Goal: Task Accomplishment & Management: Use online tool/utility

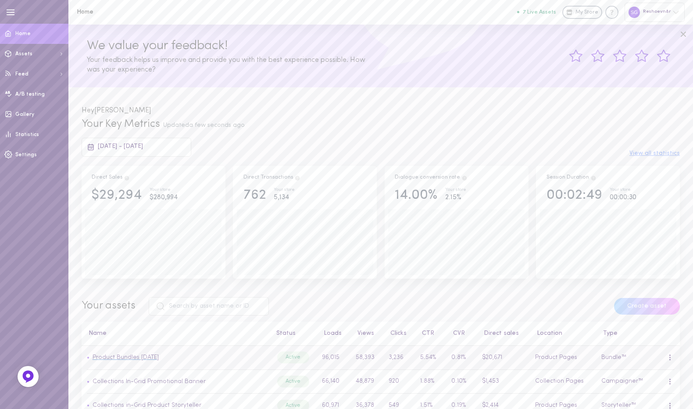
click at [149, 359] on link "Product Bundles [DATE]" at bounding box center [126, 357] width 66 height 7
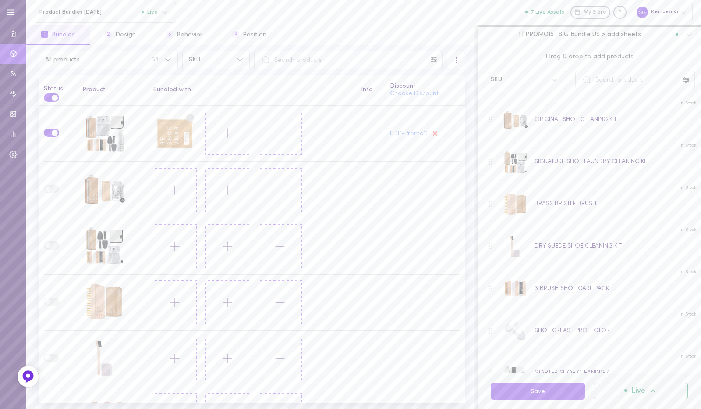
click at [570, 33] on span "1 | PROMO15 | SIG Bundle US > add sheets" at bounding box center [580, 34] width 122 height 8
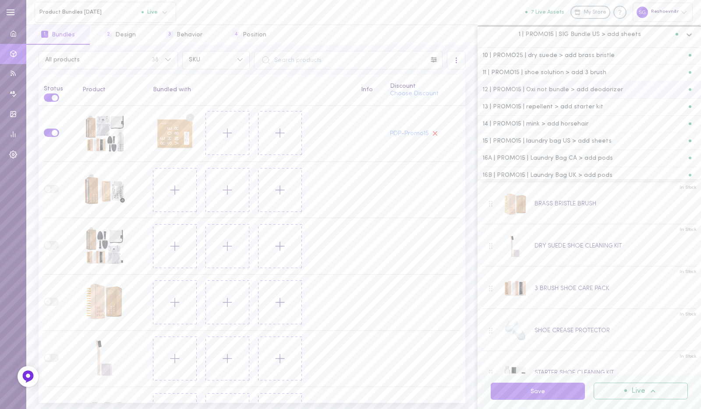
scroll to position [163, 0]
click at [555, 121] on span "14 | PROMO15 | mink > add horsehair" at bounding box center [536, 124] width 106 height 6
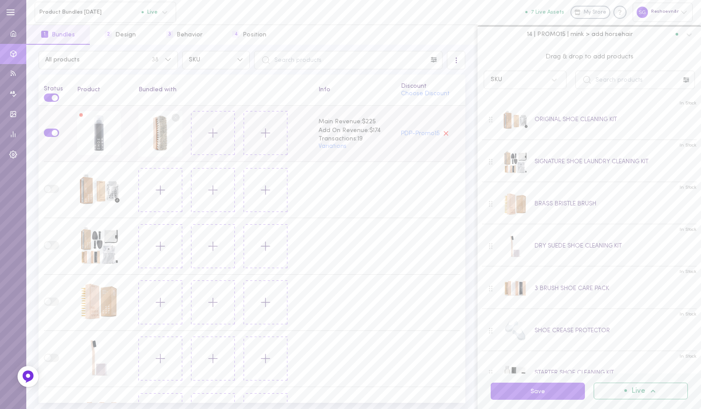
click at [442, 133] on icon at bounding box center [446, 133] width 8 height 8
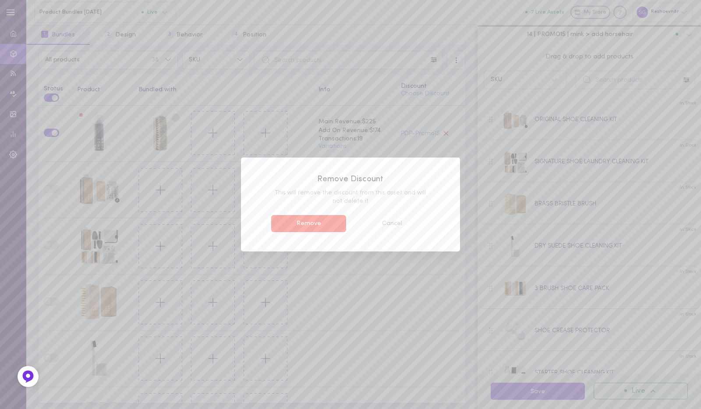
click at [327, 228] on button "Remove" at bounding box center [308, 223] width 75 height 17
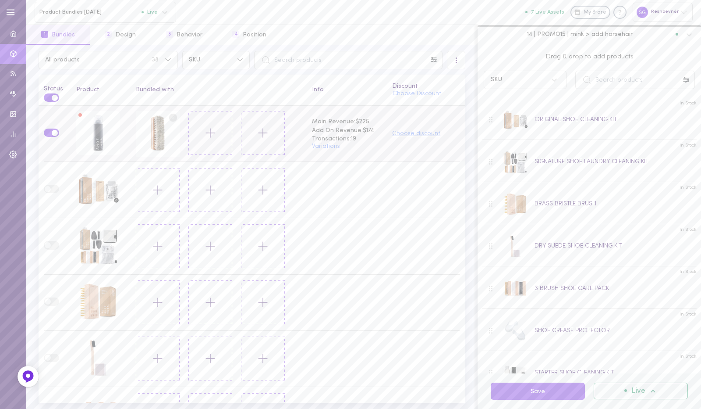
click at [408, 131] on button "Choose discount" at bounding box center [416, 134] width 48 height 6
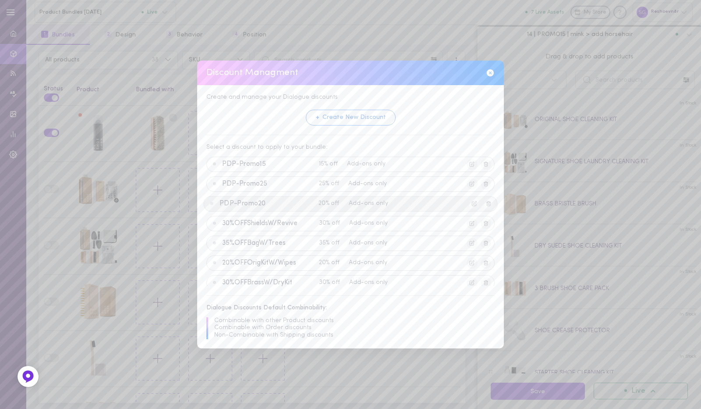
click at [251, 203] on span "PDP-Promo20" at bounding box center [268, 203] width 96 height 8
click at [312, 267] on div "Create and manage your Dialogue discounts + Create New Discount Select a discou…" at bounding box center [350, 216] width 307 height 263
click at [317, 278] on button "Apply Discount" at bounding box center [328, 278] width 67 height 16
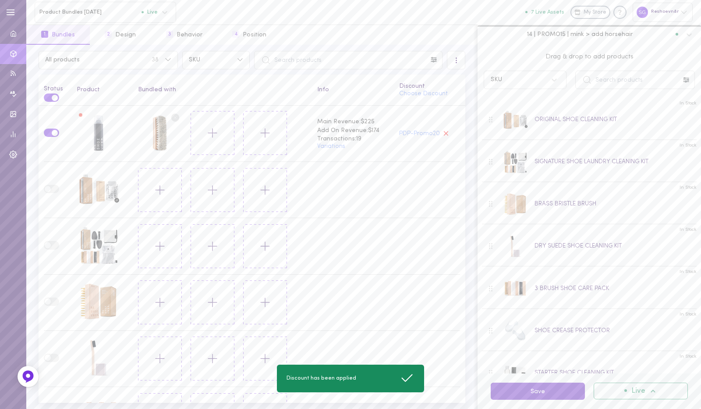
click at [520, 395] on button "Save" at bounding box center [538, 390] width 94 height 17
